Goal: Check status: Check status

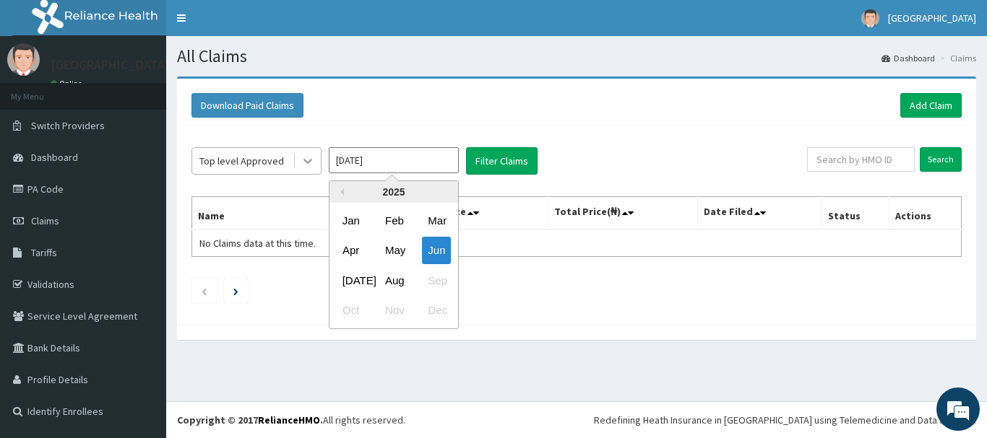
click at [308, 160] on icon at bounding box center [307, 161] width 14 height 14
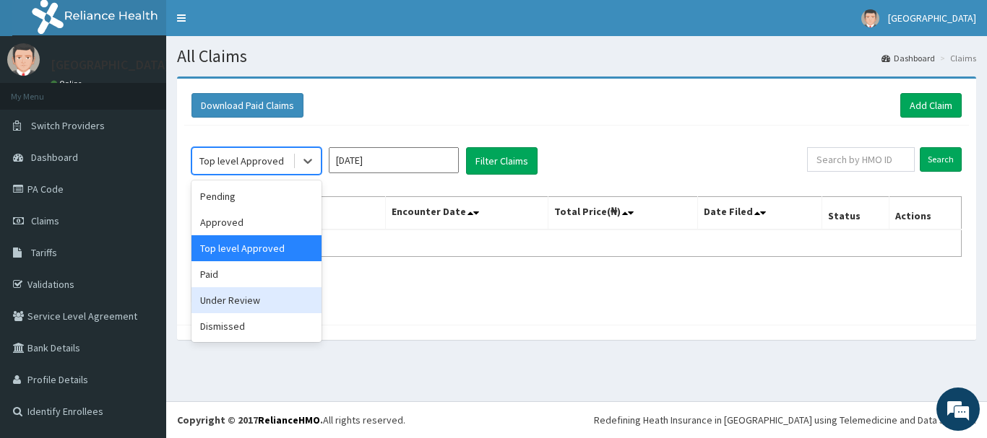
click at [233, 305] on div "Under Review" at bounding box center [256, 300] width 130 height 26
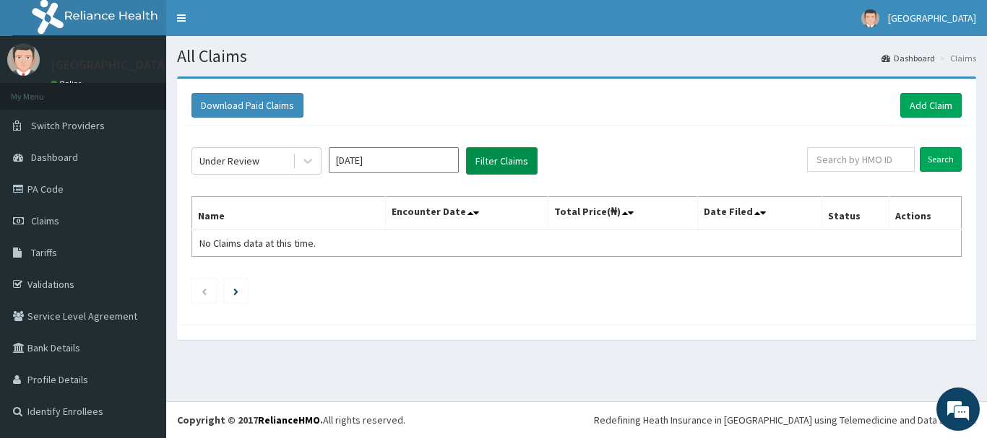
click at [491, 166] on button "Filter Claims" at bounding box center [501, 160] width 71 height 27
click at [306, 164] on icon at bounding box center [307, 161] width 14 height 14
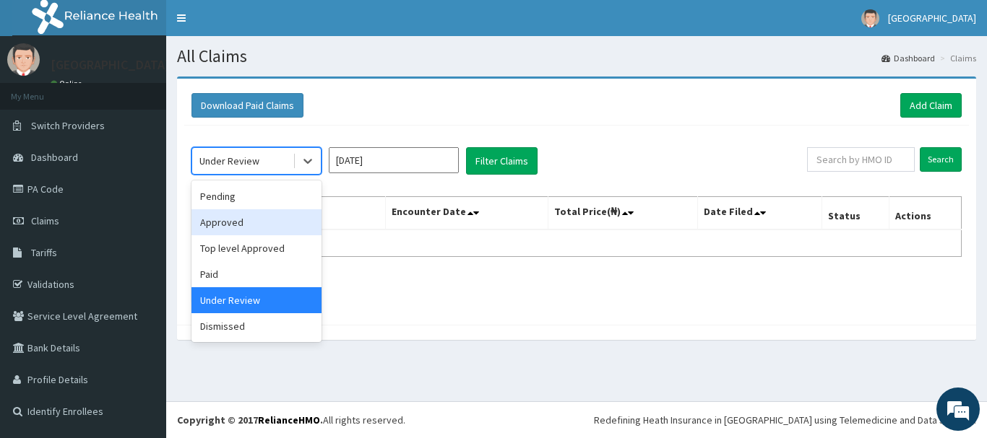
click at [260, 223] on div "Approved" at bounding box center [256, 222] width 130 height 26
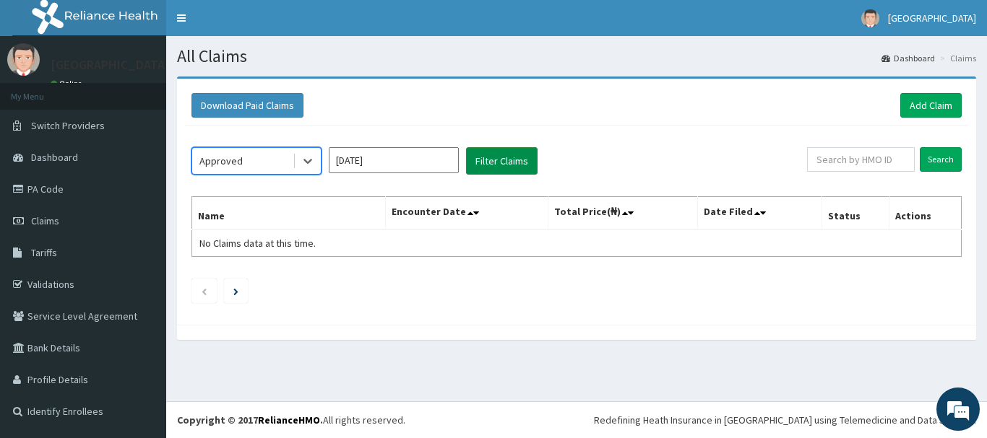
click at [496, 160] on button "Filter Claims" at bounding box center [501, 160] width 71 height 27
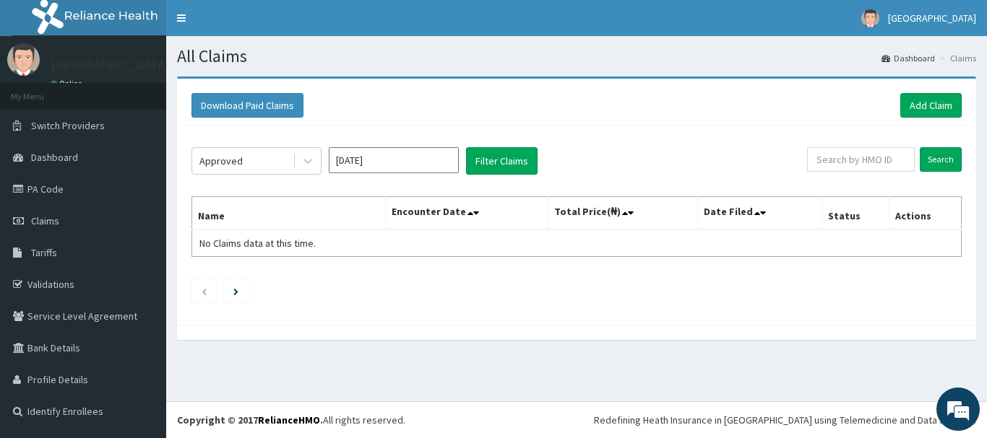
click at [418, 160] on input "[DATE]" at bounding box center [394, 160] width 130 height 26
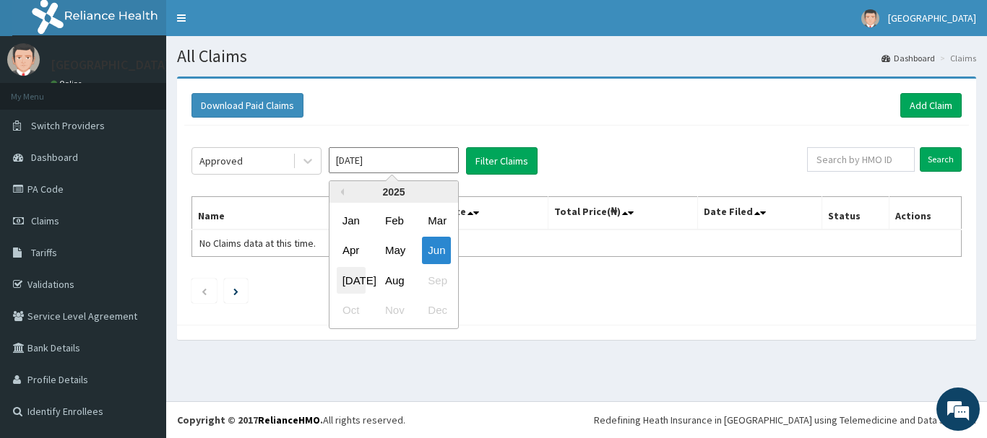
click at [362, 281] on div "[DATE]" at bounding box center [351, 280] width 29 height 27
type input "[DATE]"
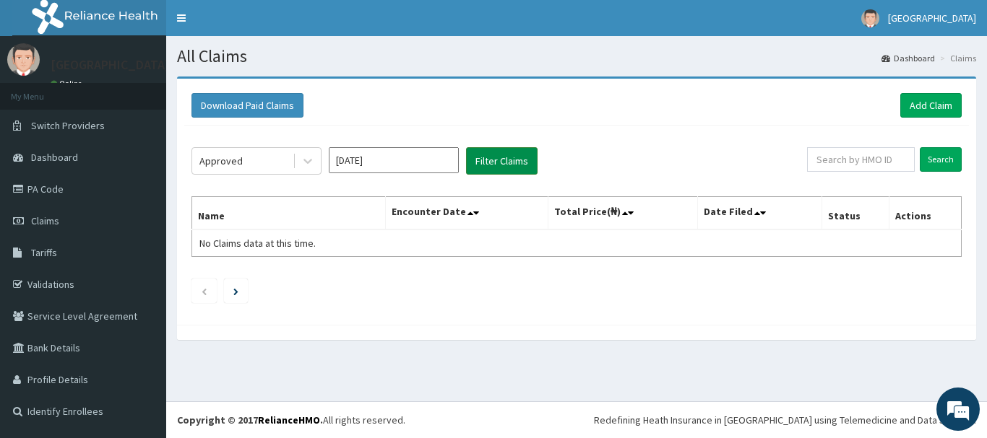
click at [482, 156] on button "Filter Claims" at bounding box center [501, 160] width 71 height 27
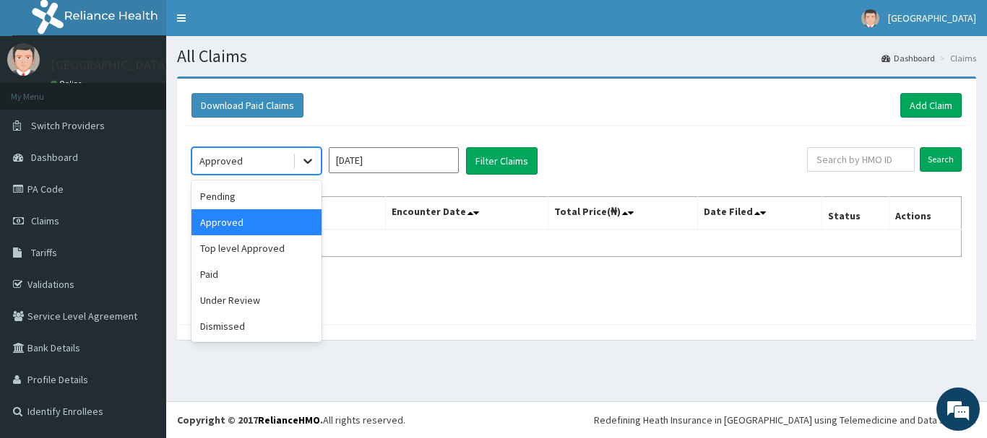
click at [313, 163] on icon at bounding box center [307, 161] width 14 height 14
click at [267, 248] on div "Top level Approved" at bounding box center [256, 248] width 130 height 26
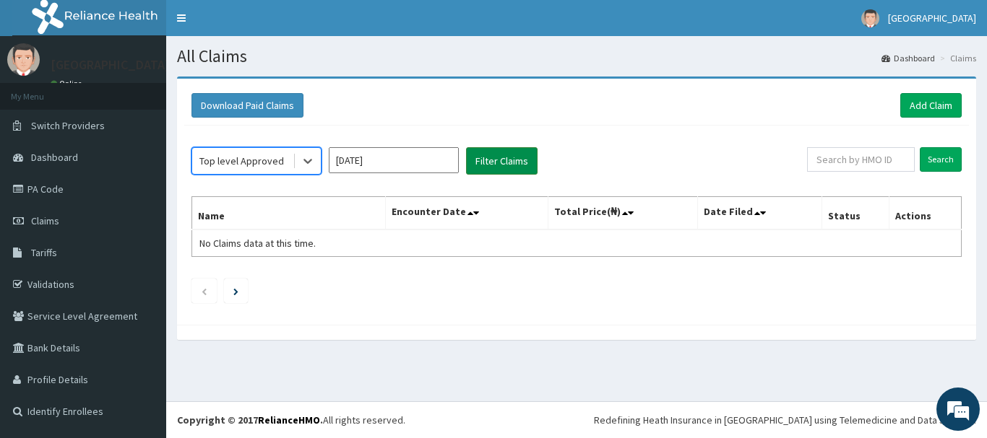
click at [490, 165] on button "Filter Claims" at bounding box center [501, 160] width 71 height 27
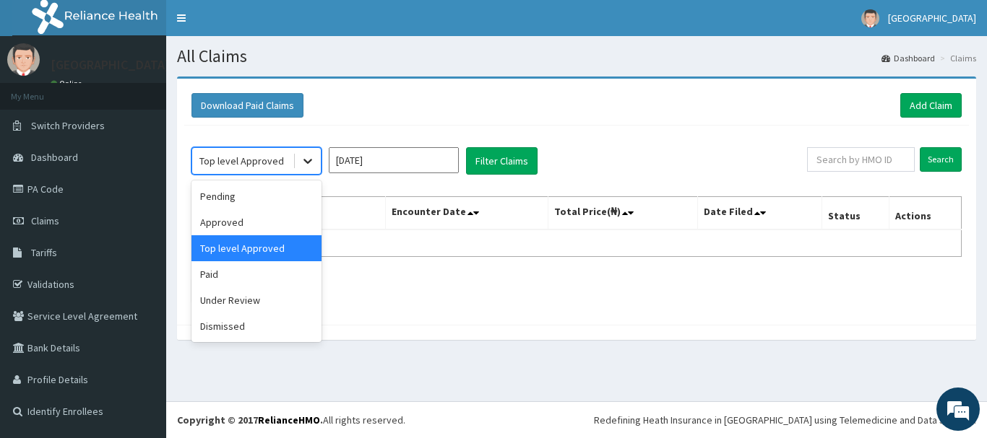
click at [305, 163] on icon at bounding box center [307, 161] width 14 height 14
click at [266, 297] on div "Under Review" at bounding box center [256, 300] width 130 height 26
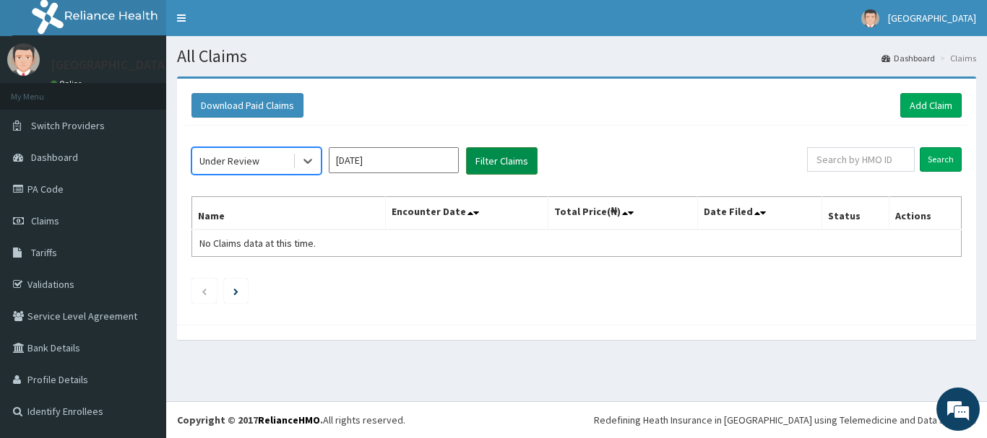
click at [505, 153] on button "Filter Claims" at bounding box center [501, 160] width 71 height 27
